Goal: Download file/media

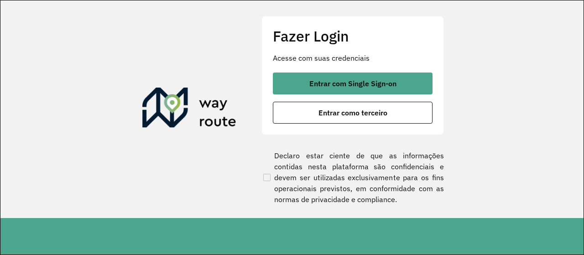
drag, startPoint x: 518, startPoint y: 113, endPoint x: 460, endPoint y: 134, distance: 61.0
click at [518, 113] on section "Fazer Login Acesse com suas credenciais Entrar com Single Sign-on Entrar como t…" at bounding box center [291, 109] width 583 height 218
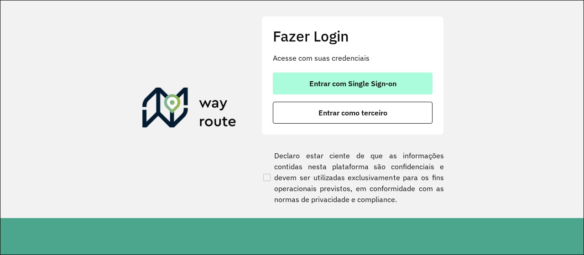
click at [347, 92] on button "Entrar com Single Sign-on" at bounding box center [353, 84] width 160 height 22
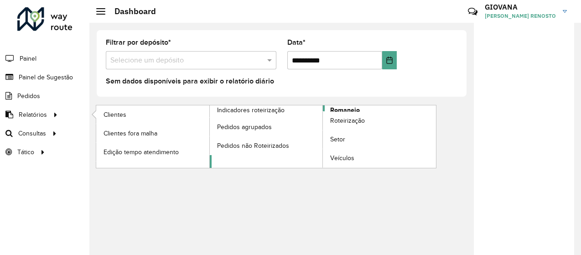
click at [370, 109] on link "Romaneio" at bounding box center [323, 136] width 227 height 62
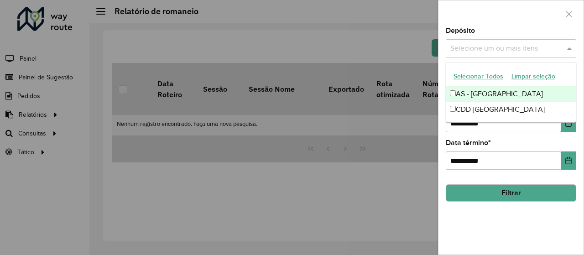
click at [479, 47] on input "text" at bounding box center [506, 48] width 117 height 11
click at [474, 76] on button "Selecionar Todos" at bounding box center [478, 76] width 58 height 14
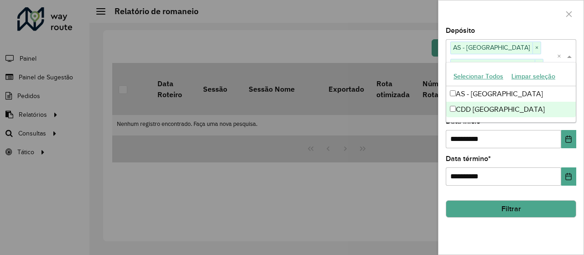
click at [479, 155] on label "Data término *" at bounding box center [468, 158] width 45 height 11
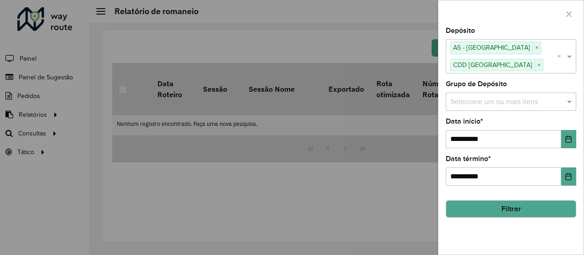
click at [501, 203] on button "Filtrar" at bounding box center [511, 208] width 130 height 17
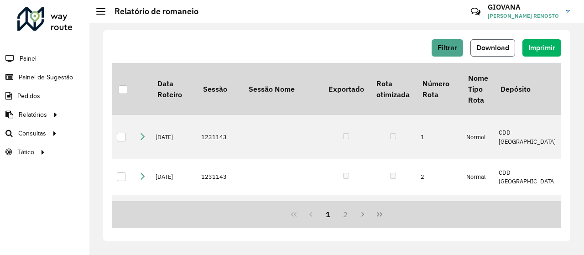
click at [509, 52] on button "Download" at bounding box center [492, 47] width 45 height 17
